Goal: Task Accomplishment & Management: Manage account settings

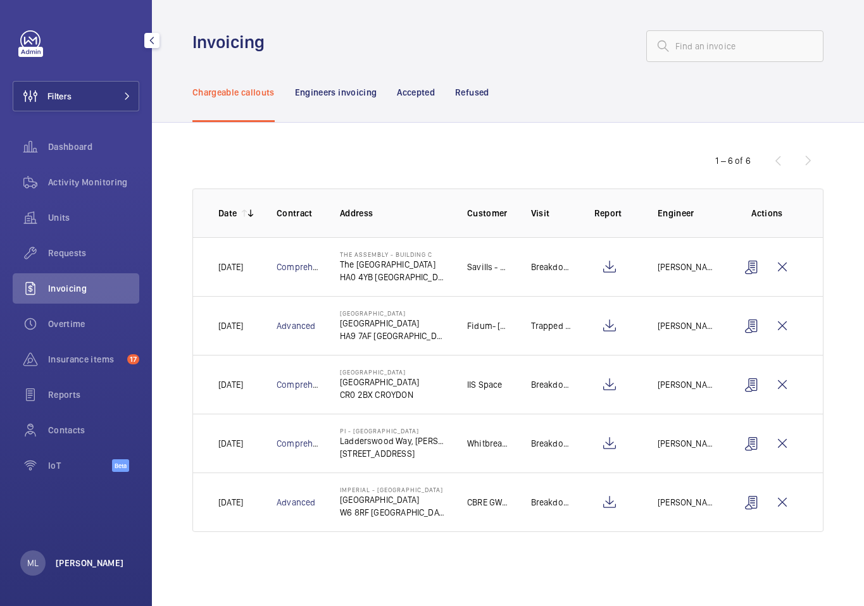
click at [78, 492] on p "[PERSON_NAME]" at bounding box center [90, 563] width 68 height 13
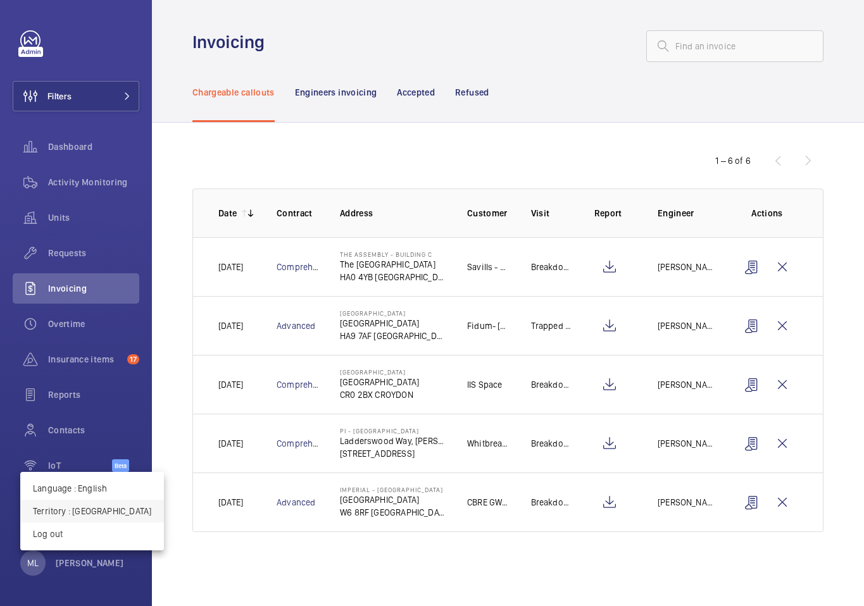
click at [94, 492] on button "Territory : United Kingdom" at bounding box center [92, 511] width 144 height 23
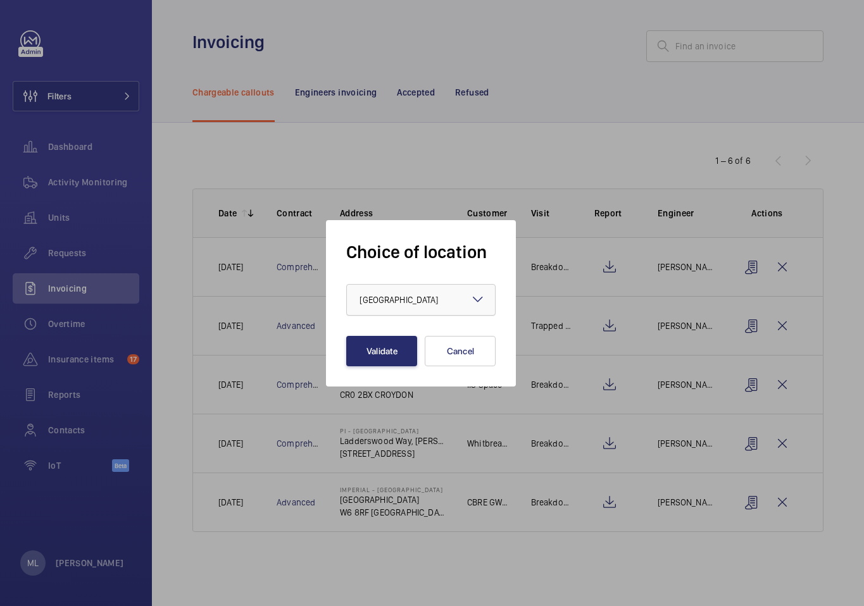
click at [466, 302] on div at bounding box center [421, 300] width 148 height 30
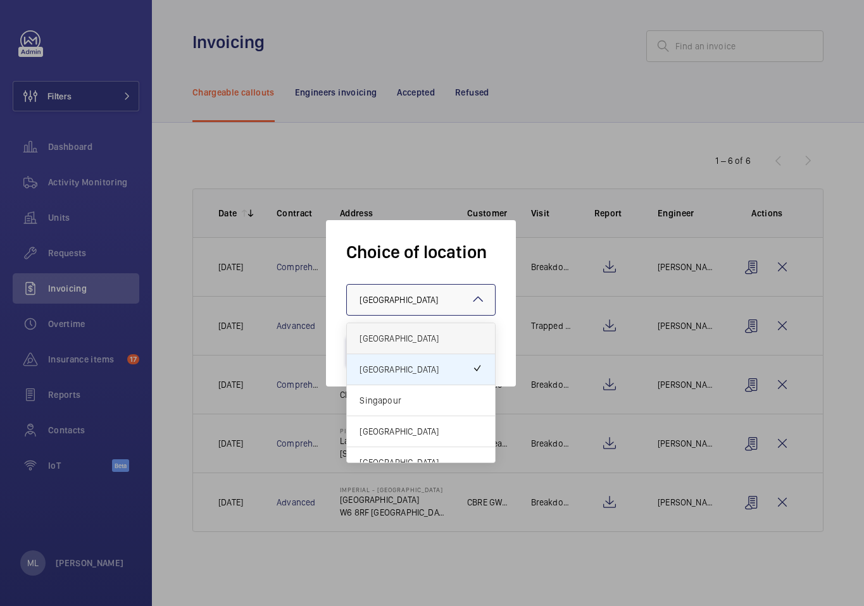
click at [438, 337] on span "[GEOGRAPHIC_DATA]" at bounding box center [420, 338] width 123 height 13
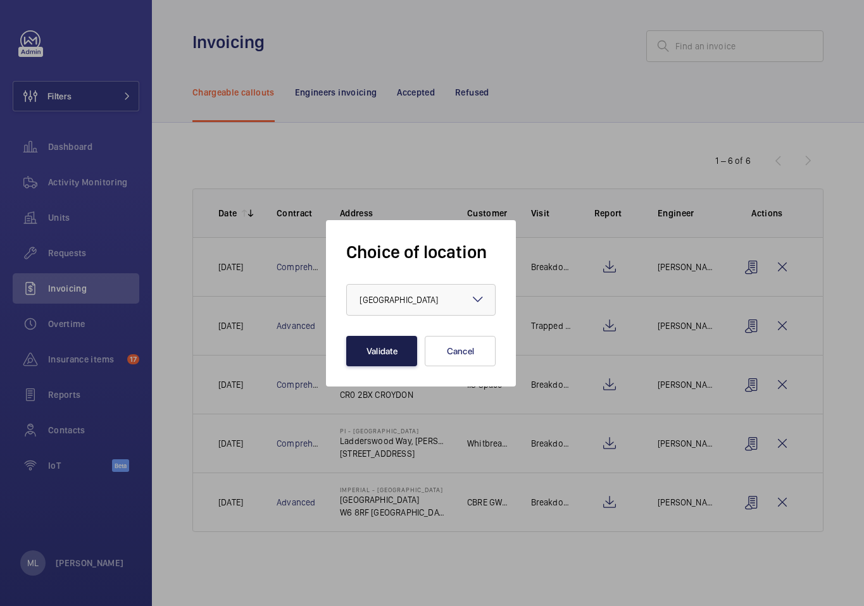
click at [375, 338] on button "Validate" at bounding box center [381, 351] width 71 height 30
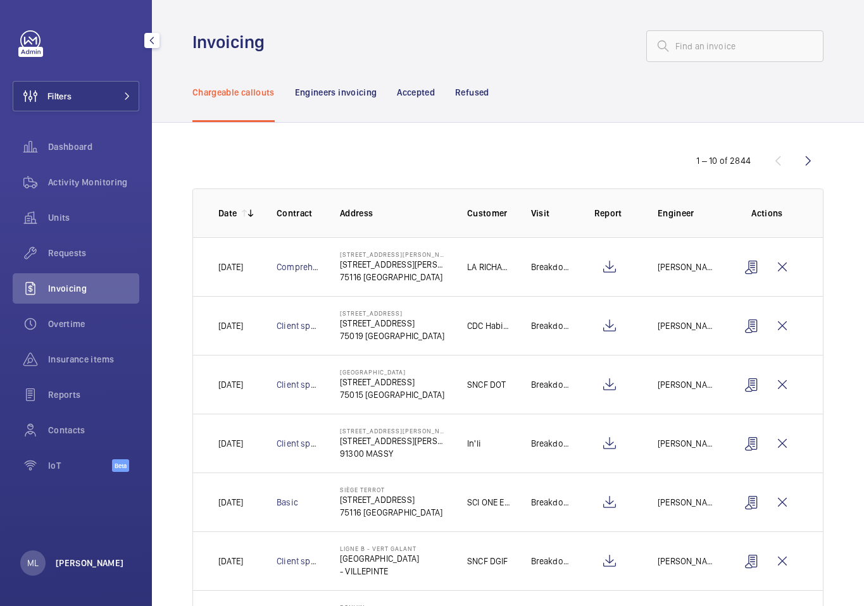
click at [101, 564] on p "Matthieu Lafleche" at bounding box center [90, 563] width 68 height 13
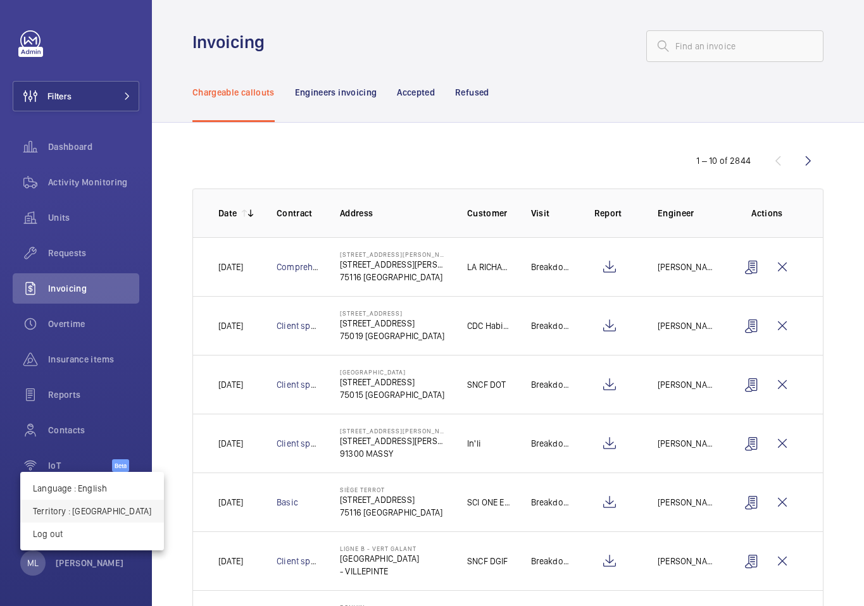
click at [104, 509] on p "Territory : [GEOGRAPHIC_DATA]" at bounding box center [92, 511] width 118 height 13
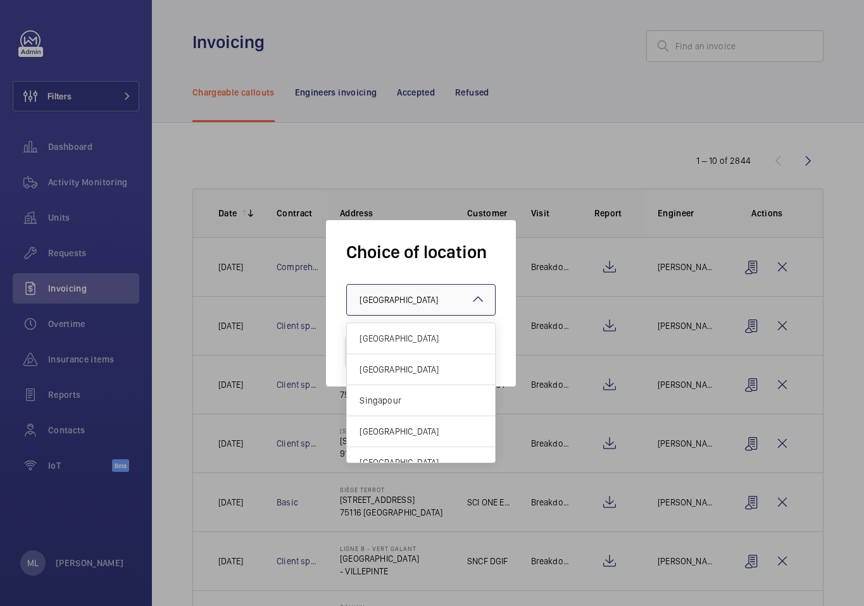
click at [466, 307] on div at bounding box center [421, 300] width 148 height 30
click at [432, 364] on span "United Kingdom" at bounding box center [420, 369] width 123 height 13
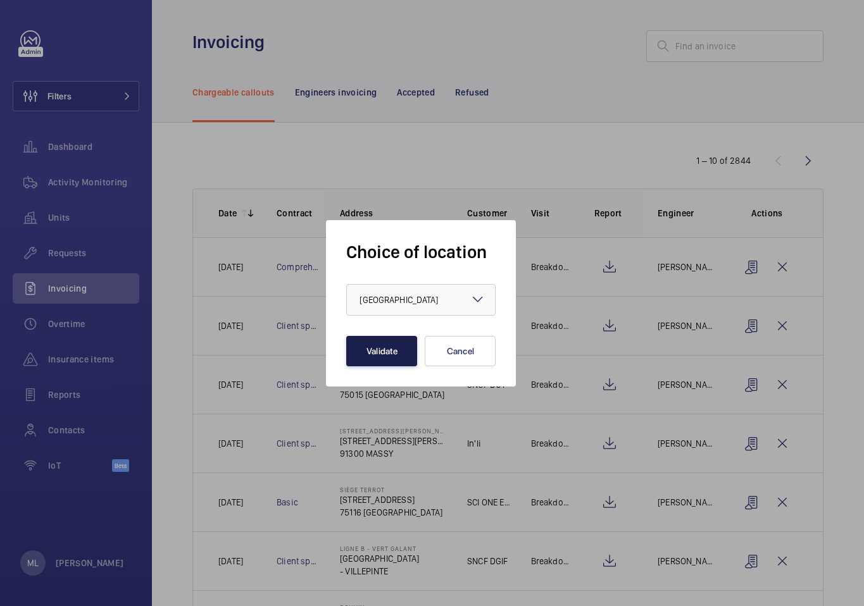
click at [388, 341] on button "Validate" at bounding box center [381, 351] width 71 height 30
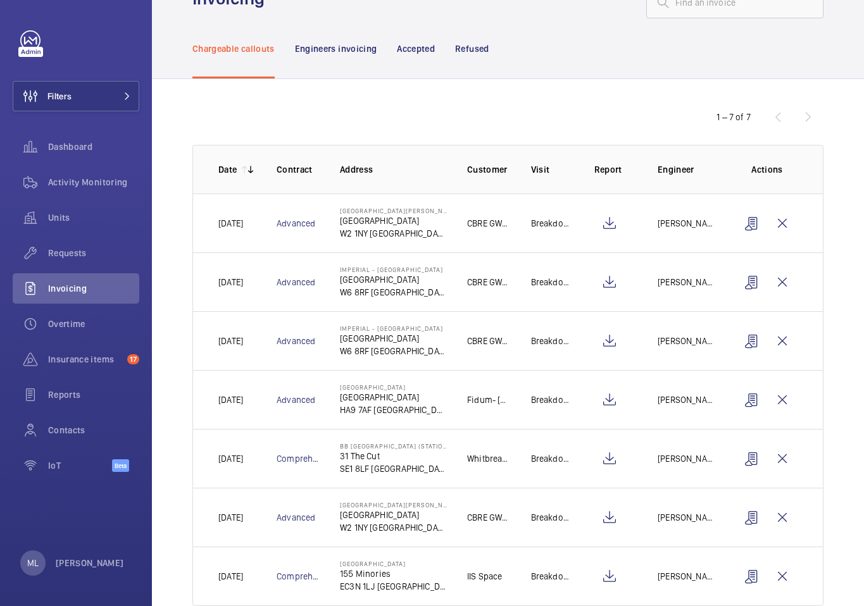
scroll to position [74, 0]
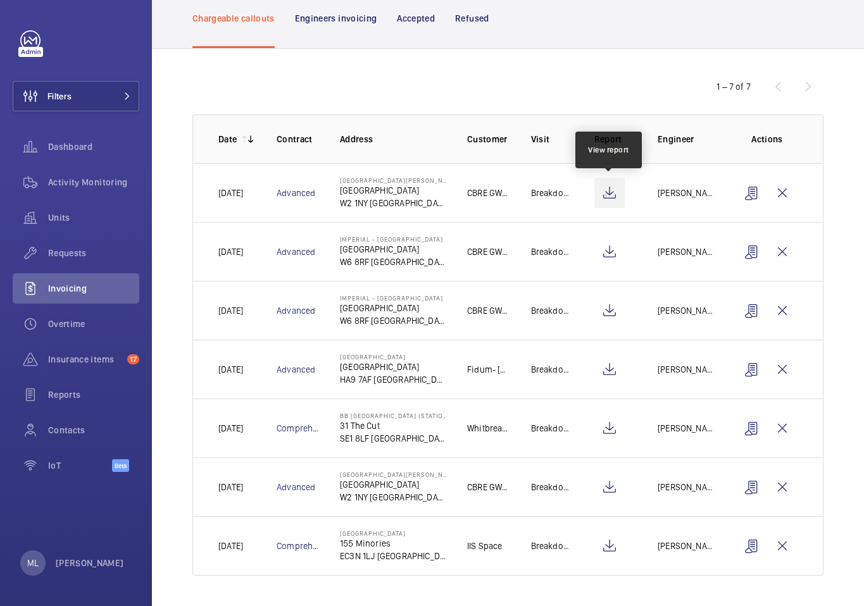
click at [605, 200] on wm-front-icon-button at bounding box center [609, 193] width 30 height 30
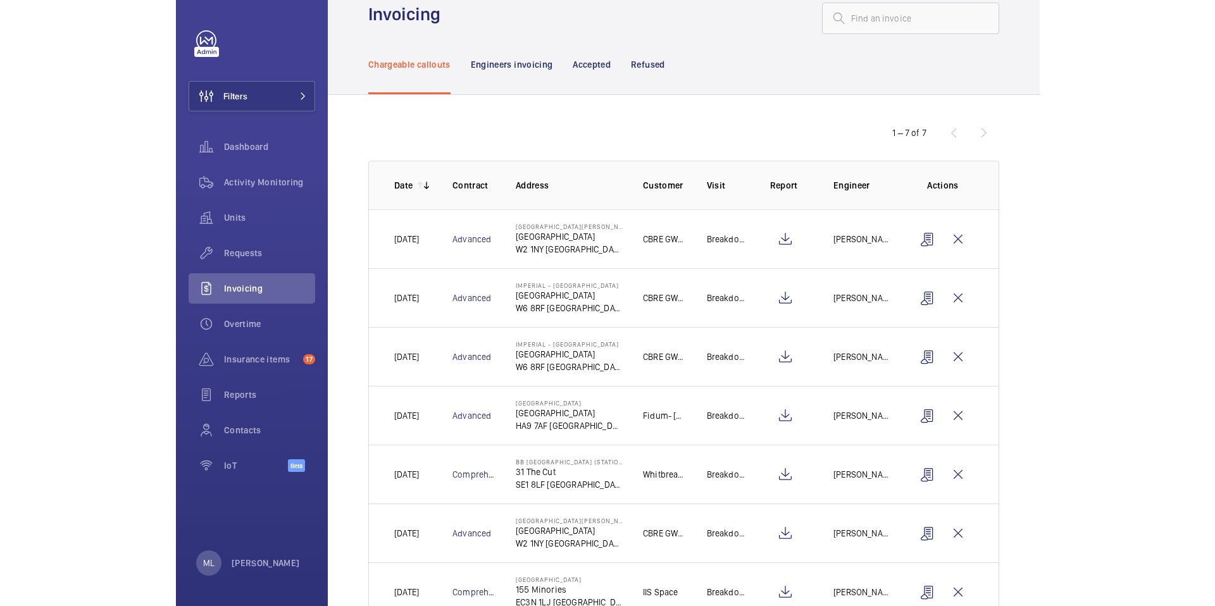
scroll to position [0, 0]
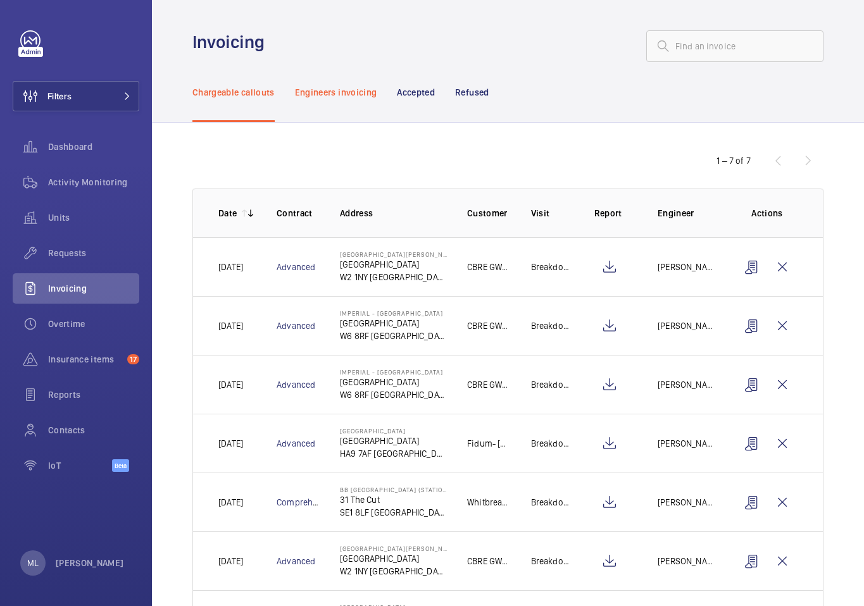
click at [330, 90] on p "Engineers invoicing" at bounding box center [336, 92] width 82 height 13
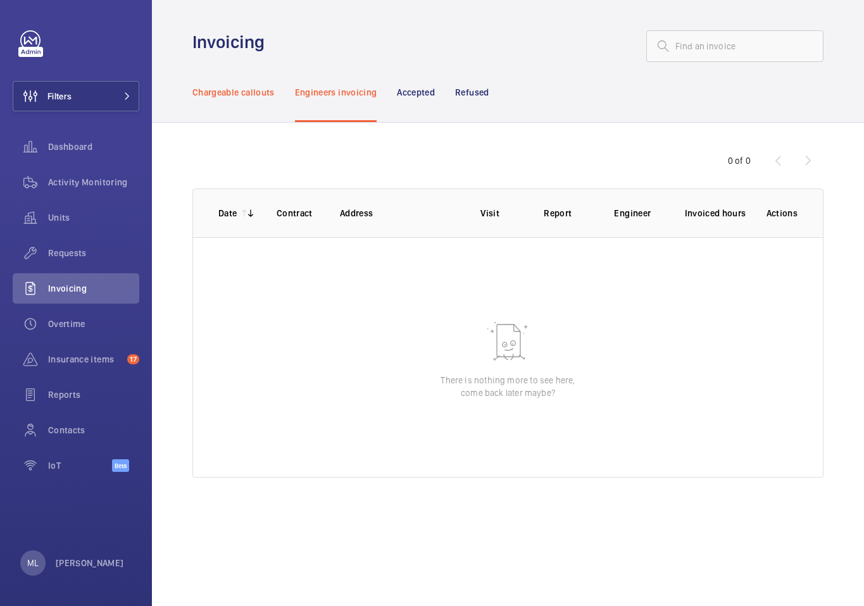
click at [245, 92] on p "Chargeable callouts" at bounding box center [233, 92] width 82 height 13
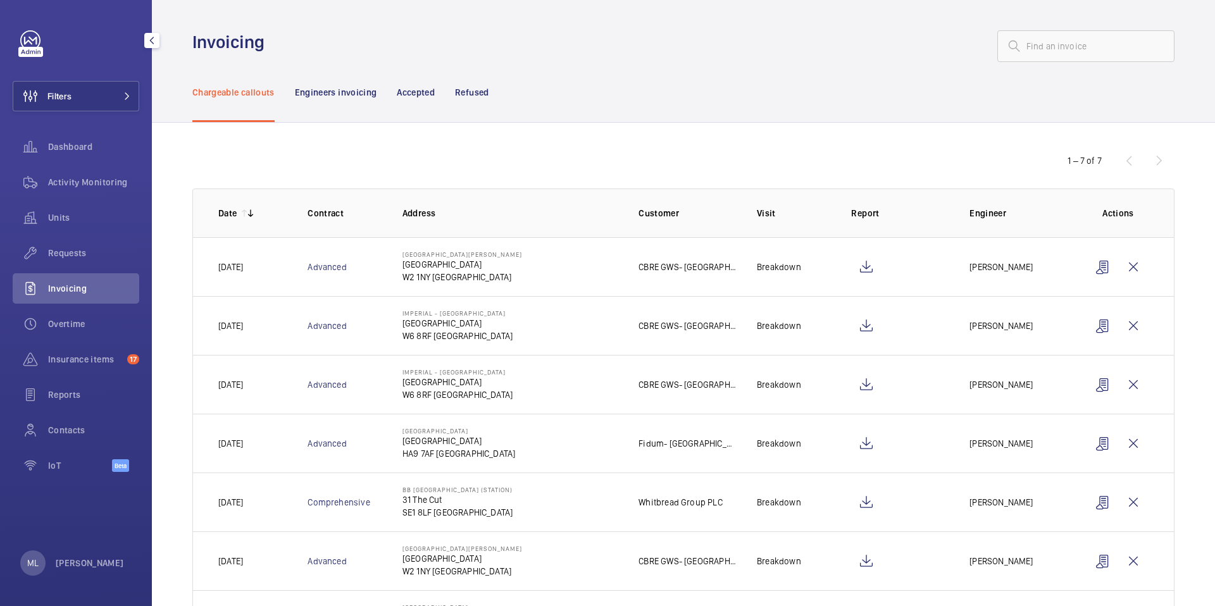
click at [73, 580] on div "Filters Dashboard Activity Monitoring Units Requests Invoicing Overtime Insuran…" at bounding box center [76, 303] width 152 height 606
click at [81, 566] on p "[PERSON_NAME]" at bounding box center [90, 563] width 68 height 13
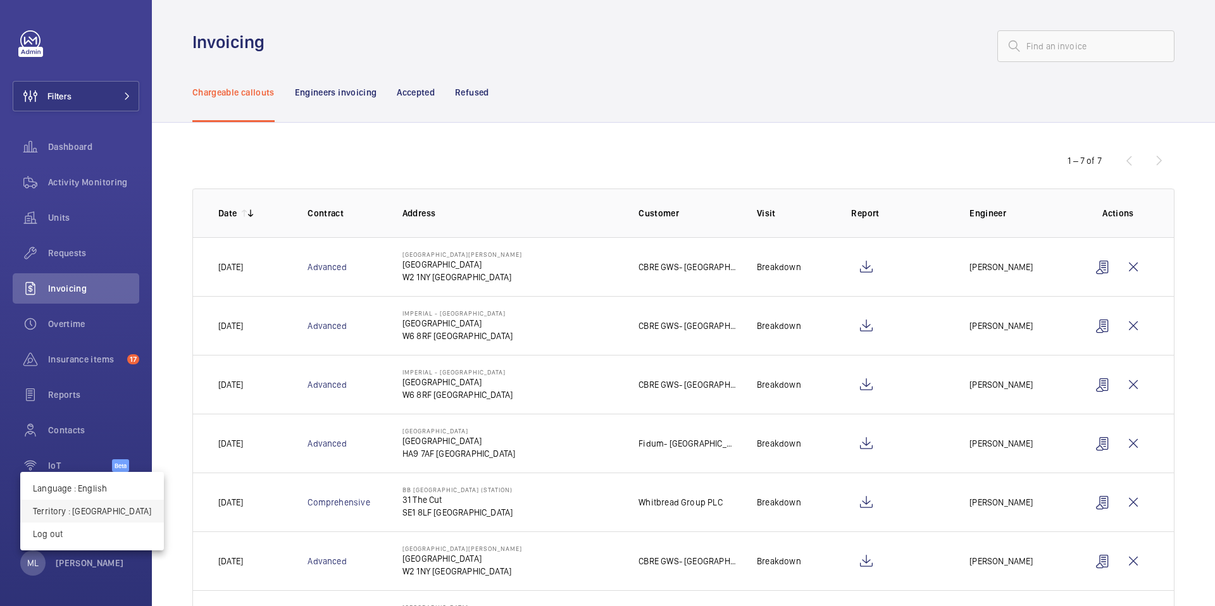
click at [95, 505] on p "Territory : United Kingdom" at bounding box center [92, 511] width 118 height 13
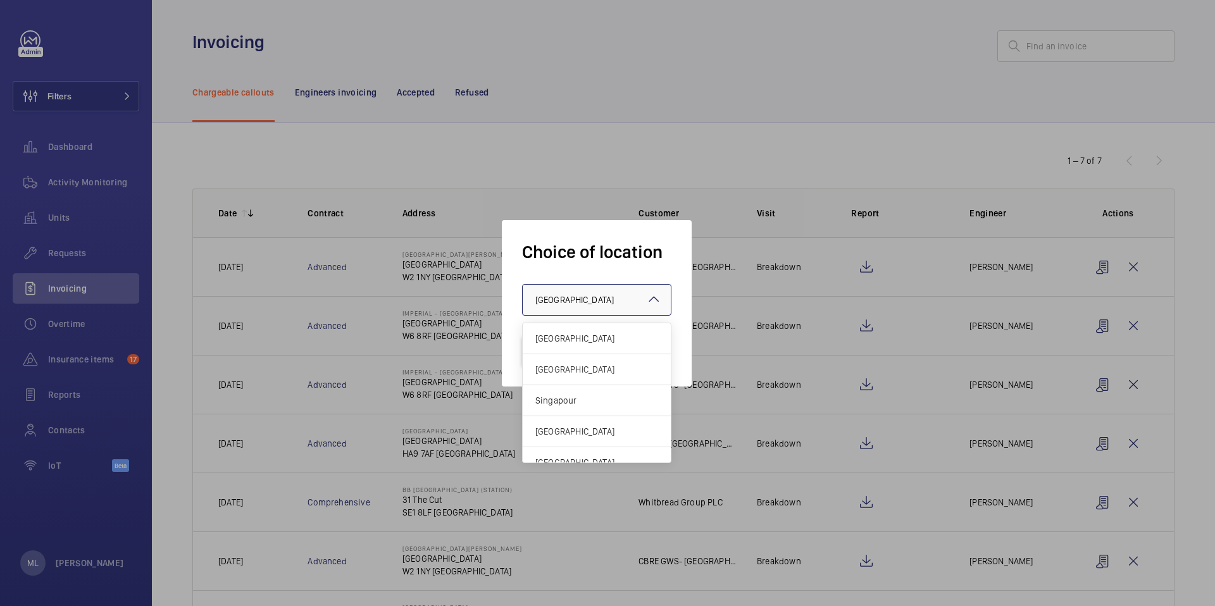
click at [638, 299] on div at bounding box center [597, 300] width 148 height 30
click at [608, 346] on div "France" at bounding box center [597, 338] width 148 height 31
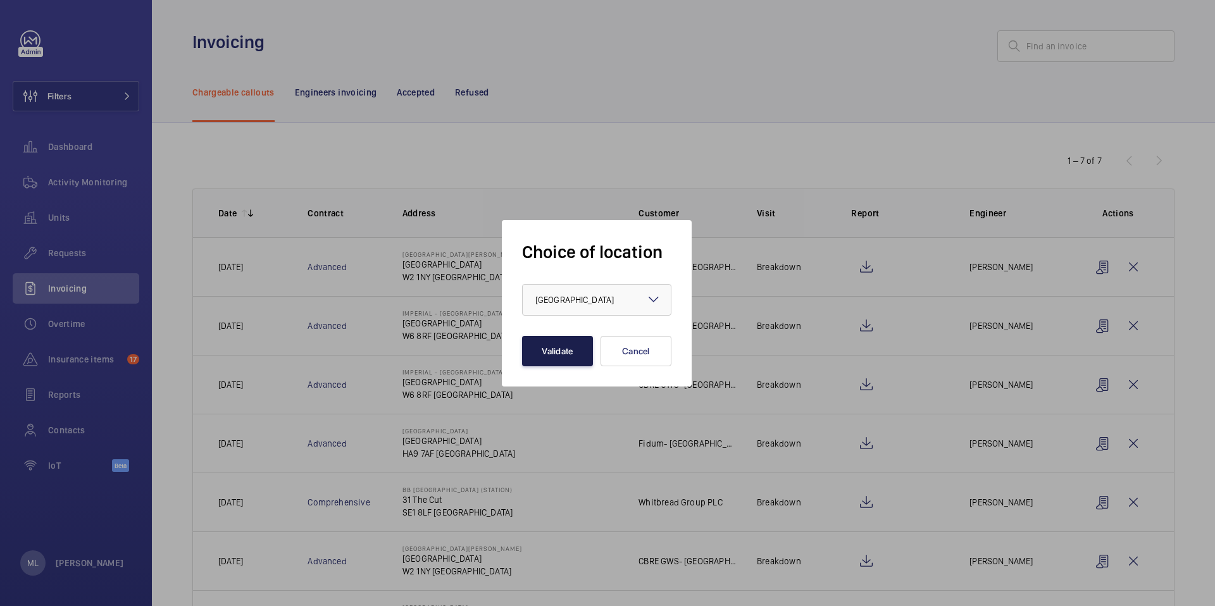
click at [569, 338] on button "Validate" at bounding box center [557, 351] width 71 height 30
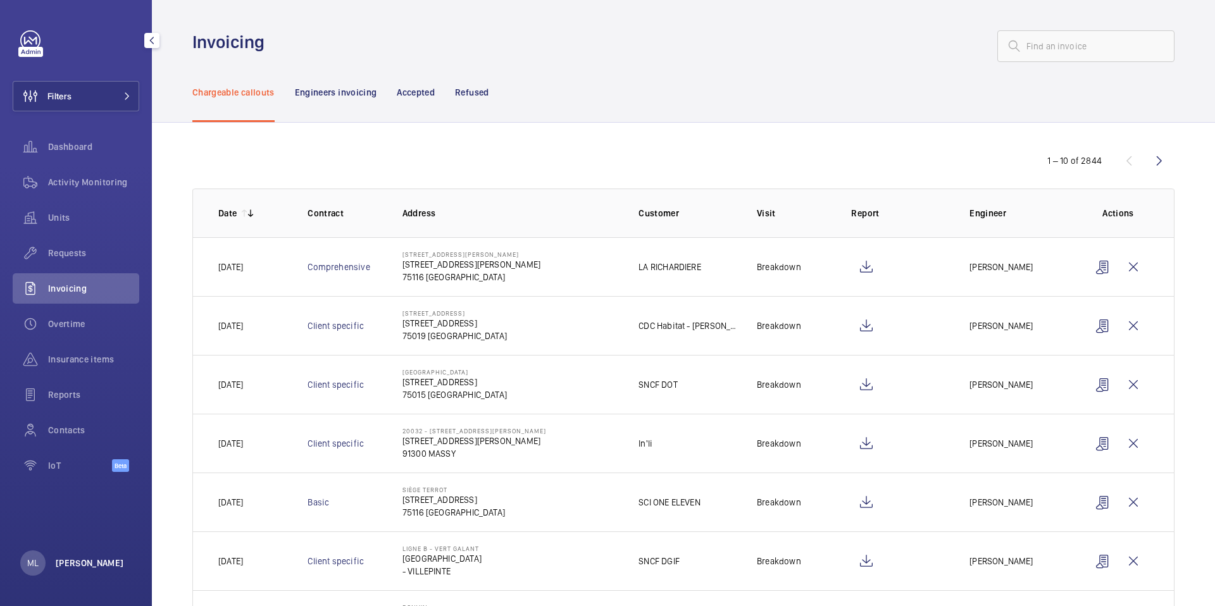
click at [56, 567] on p "[PERSON_NAME]" at bounding box center [90, 563] width 68 height 13
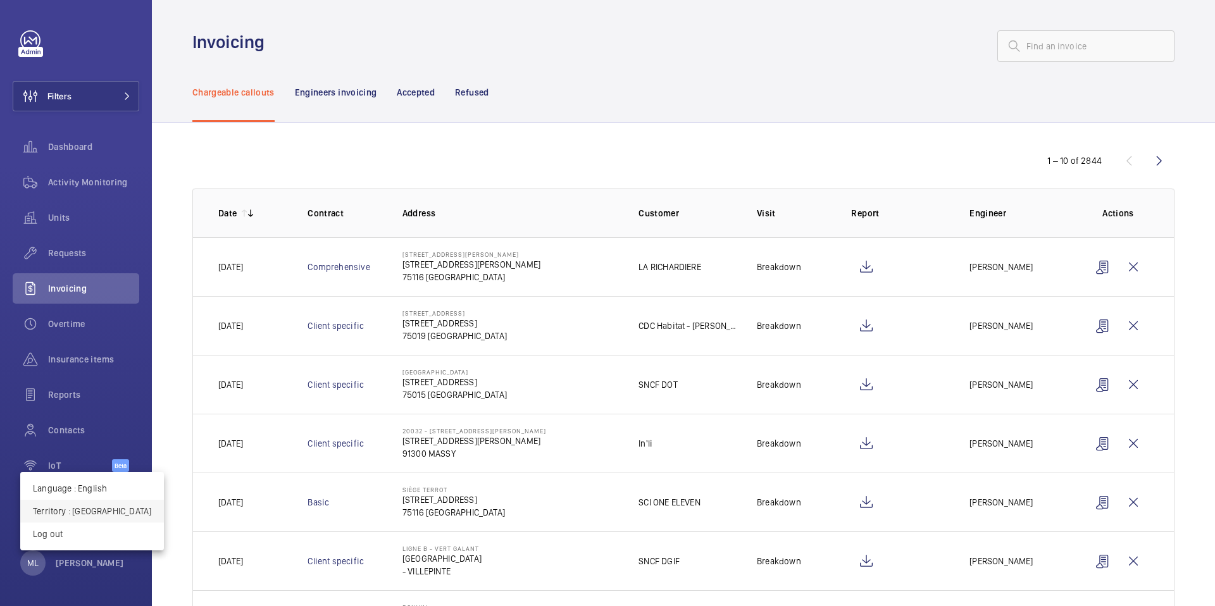
click at [76, 514] on p "Territory : France" at bounding box center [92, 511] width 118 height 13
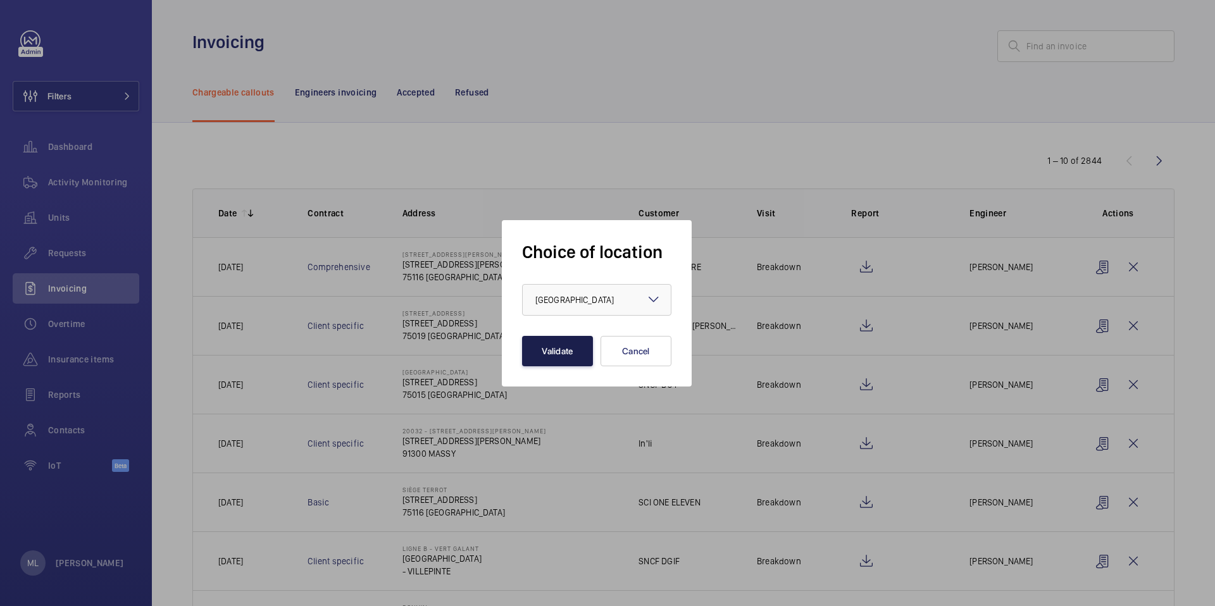
click at [538, 360] on button "Validate" at bounding box center [557, 351] width 71 height 30
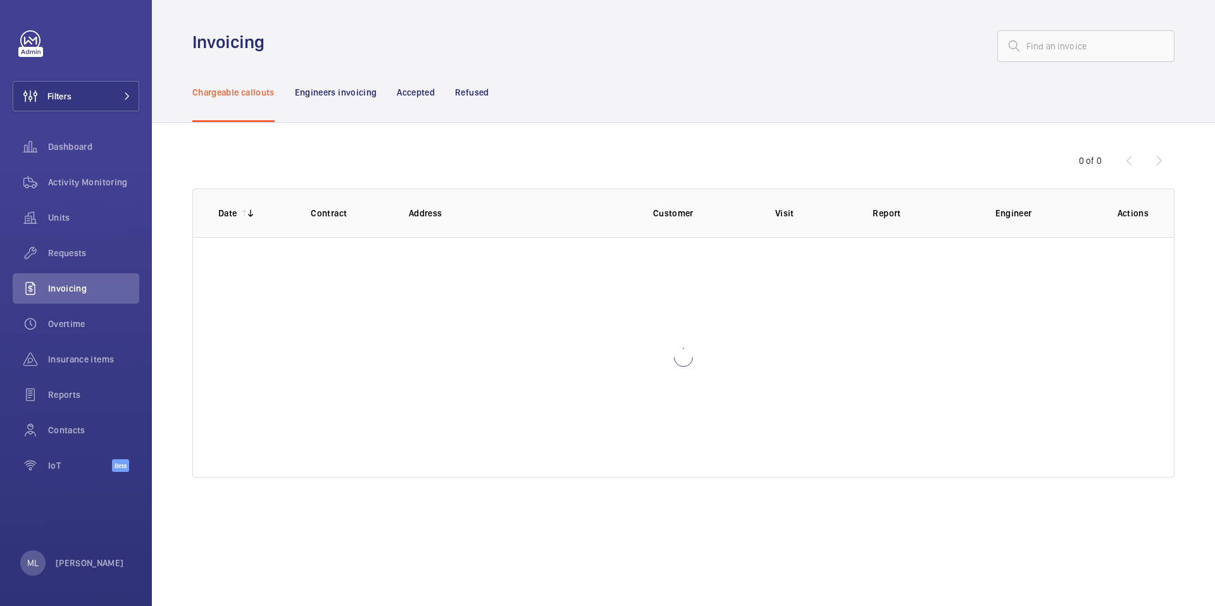
click at [531, 359] on div at bounding box center [683, 357] width 981 height 240
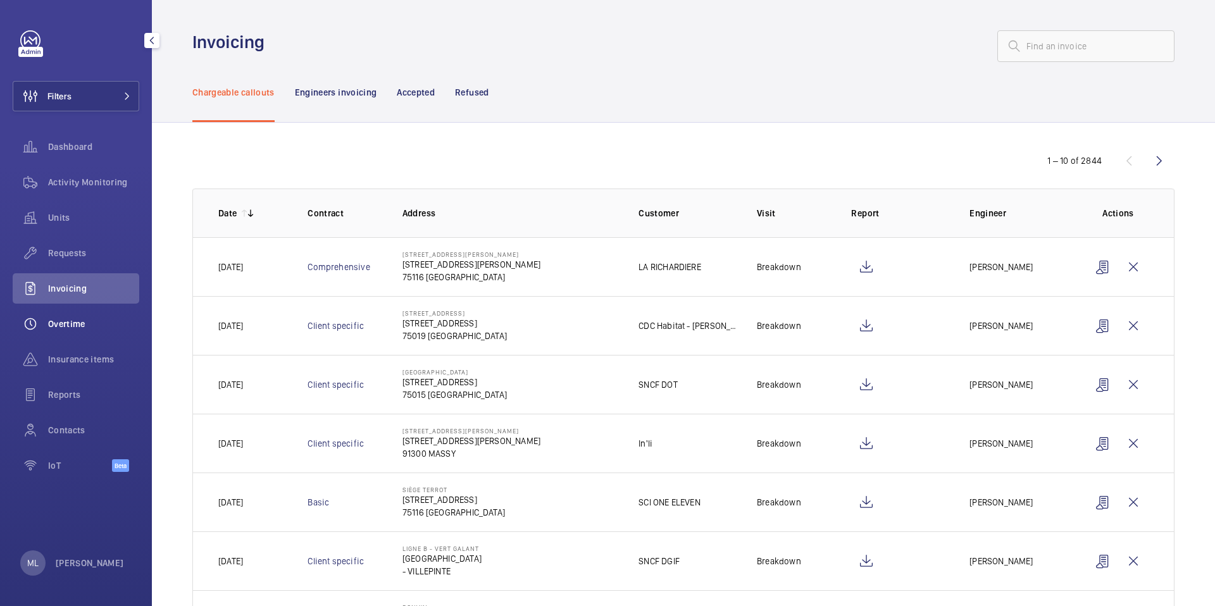
click at [85, 329] on span "Overtime" at bounding box center [93, 324] width 91 height 13
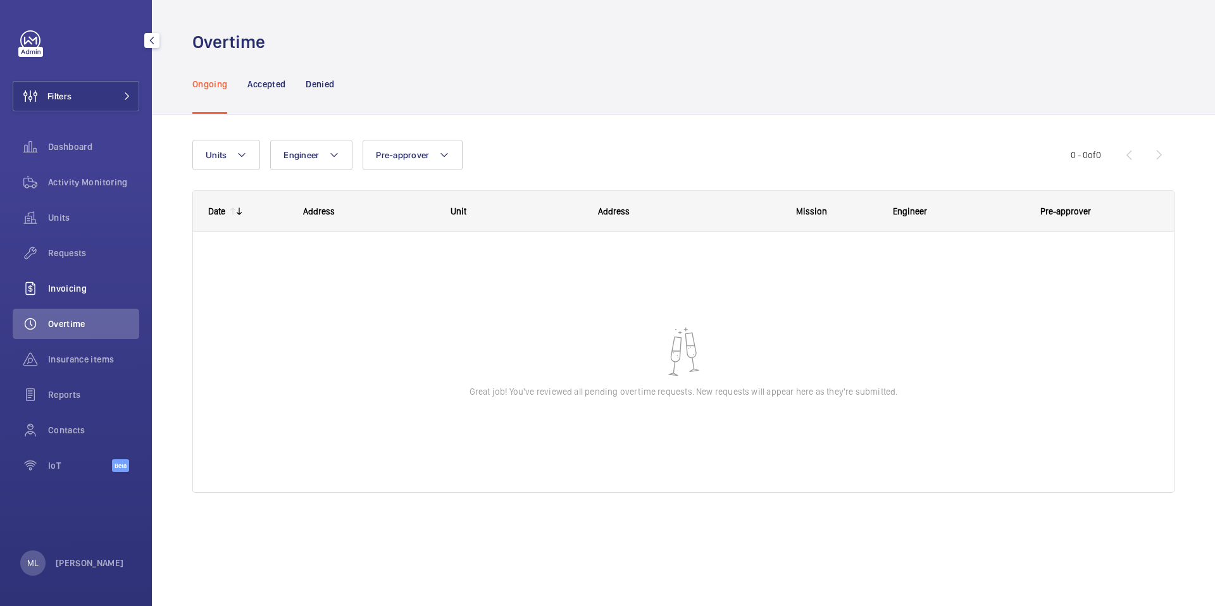
click at [82, 292] on span "Invoicing" at bounding box center [93, 288] width 91 height 13
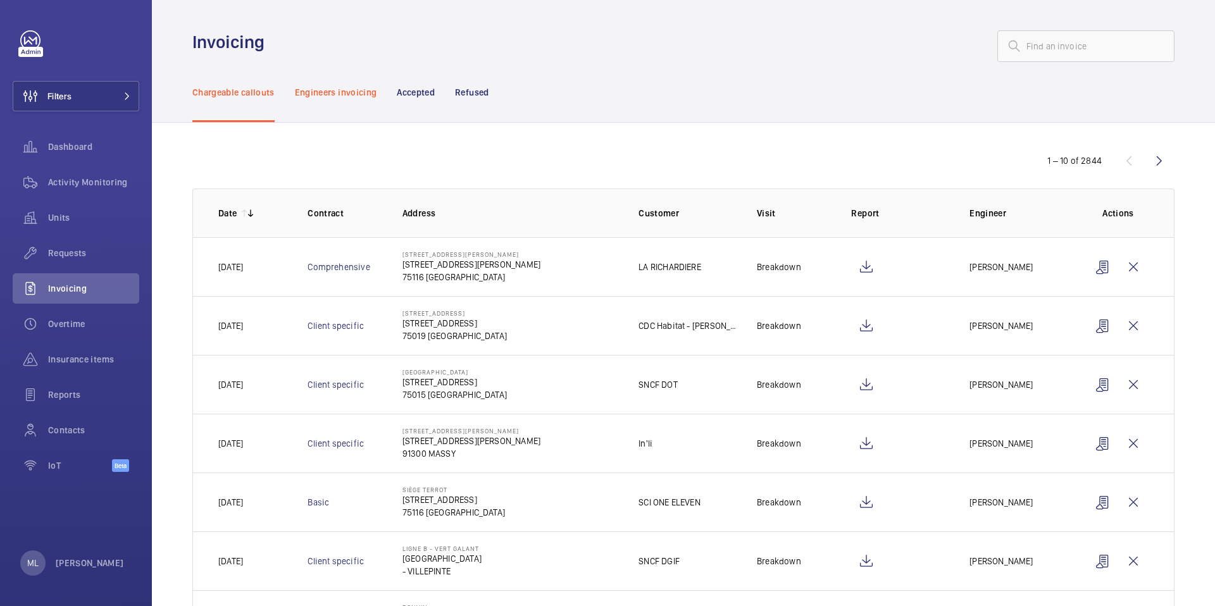
click at [363, 96] on p "Engineers invoicing" at bounding box center [336, 92] width 82 height 13
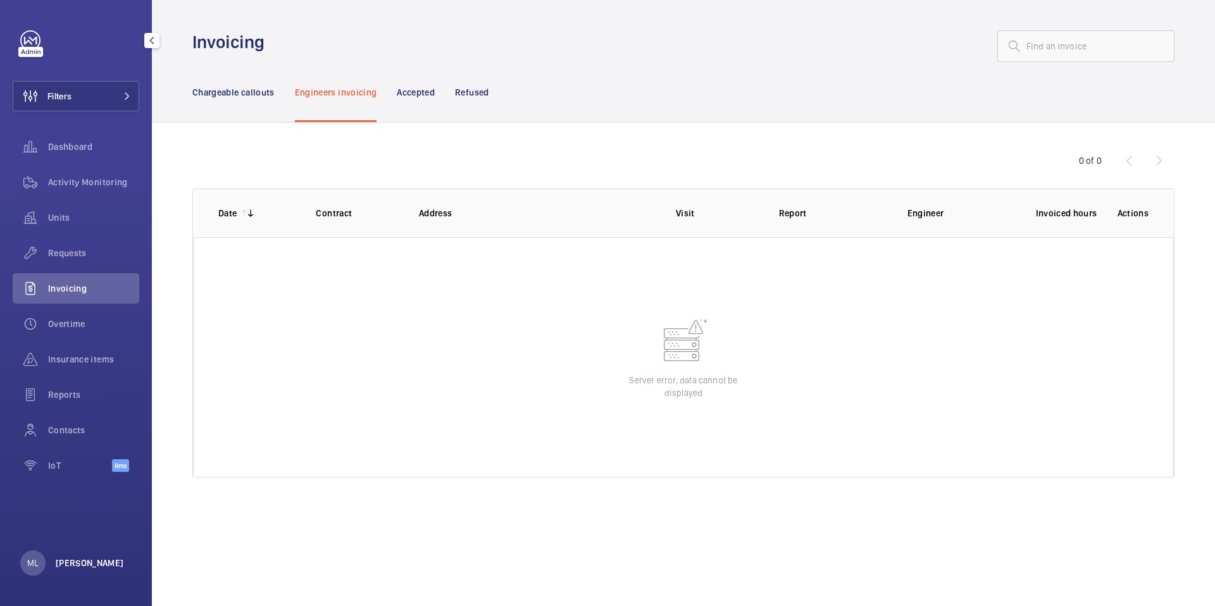
click at [84, 562] on p "[PERSON_NAME]" at bounding box center [90, 563] width 68 height 13
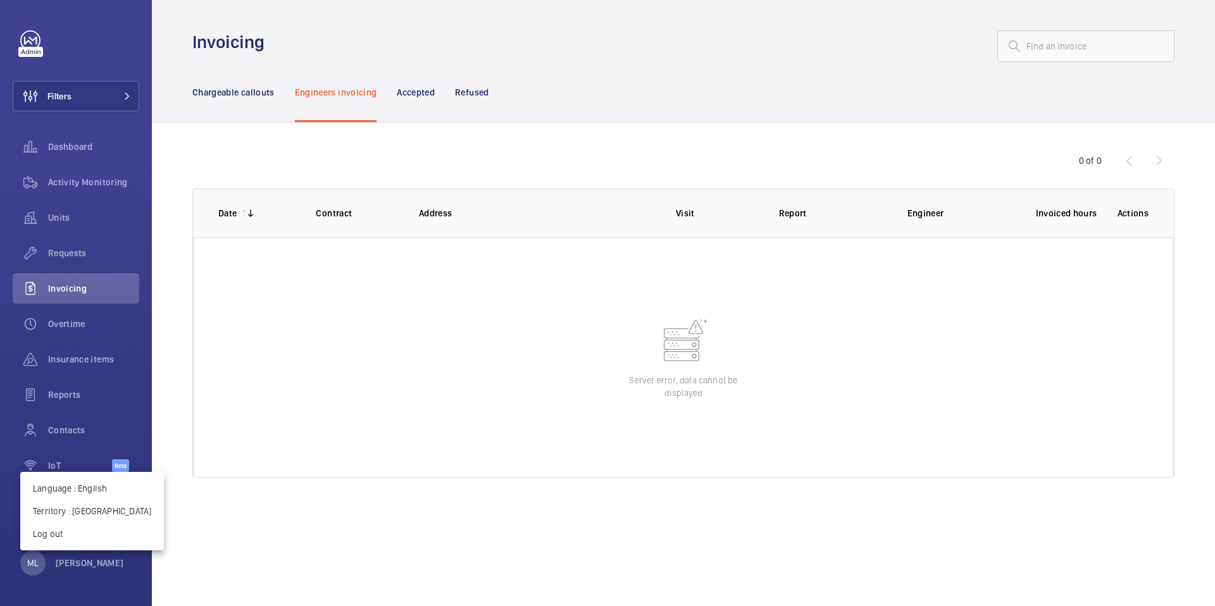
click at [226, 93] on div at bounding box center [607, 303] width 1215 height 606
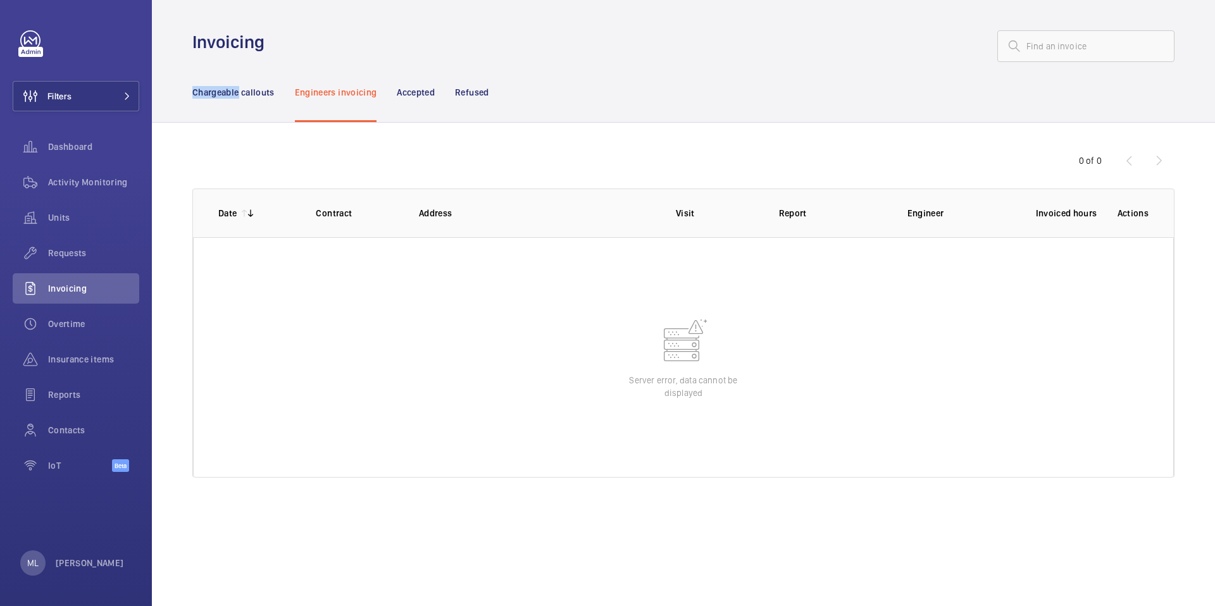
click at [226, 93] on p "Chargeable callouts" at bounding box center [233, 92] width 82 height 13
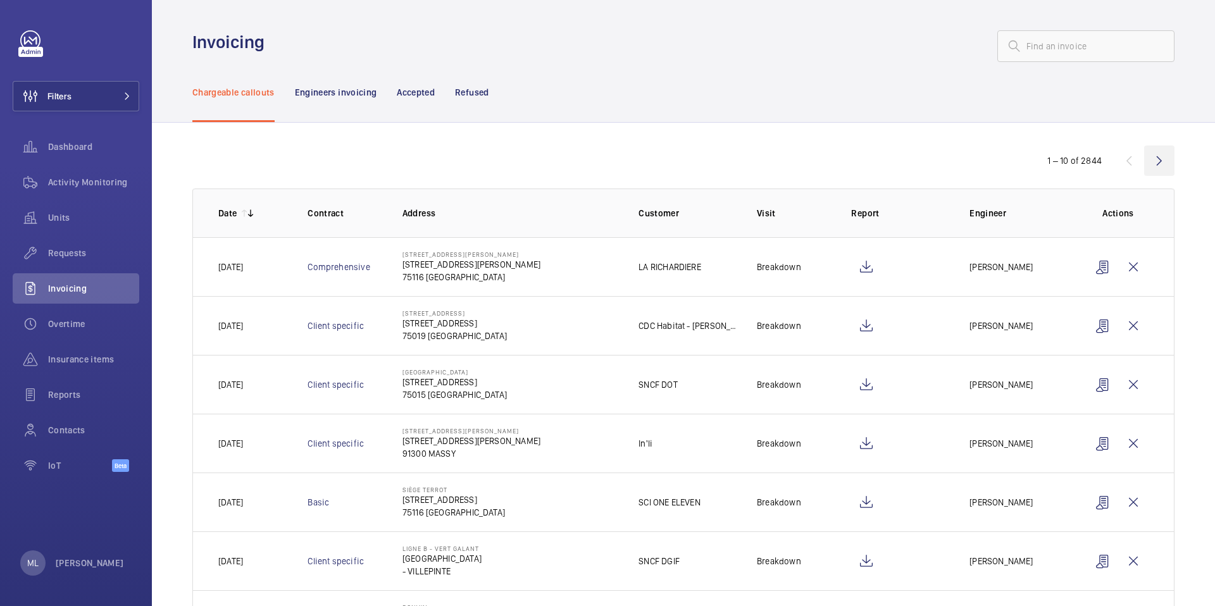
click at [1161, 165] on wm-front-icon-button at bounding box center [1159, 161] width 30 height 30
click at [1161, 164] on wm-front-icon-button at bounding box center [1159, 161] width 30 height 30
click at [1157, 160] on wm-front-icon-button at bounding box center [1159, 161] width 30 height 30
click at [1166, 159] on wm-front-icon-button at bounding box center [1159, 161] width 30 height 30
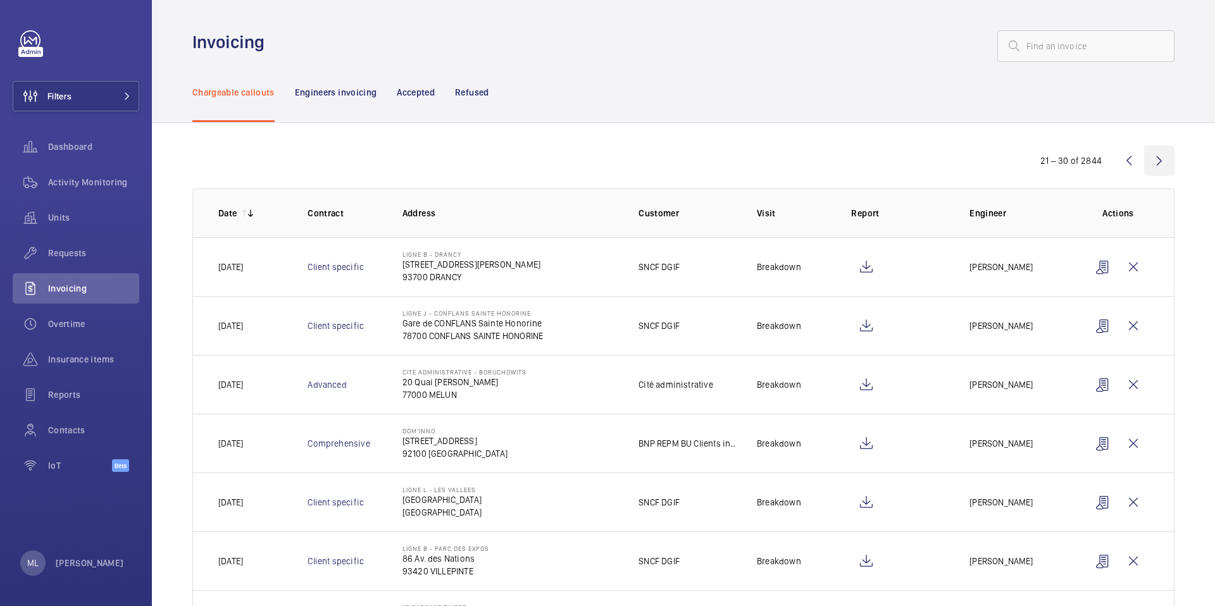
click at [1163, 161] on wm-front-icon-button at bounding box center [1159, 161] width 30 height 30
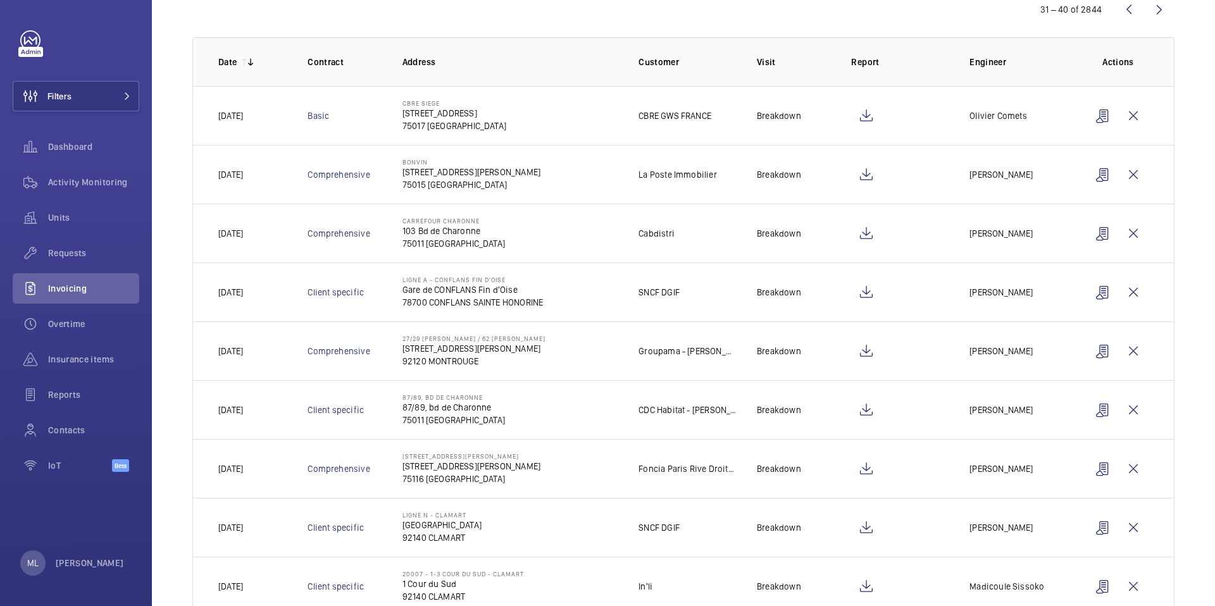
scroll to position [125, 0]
